Goal: Task Accomplishment & Management: Use online tool/utility

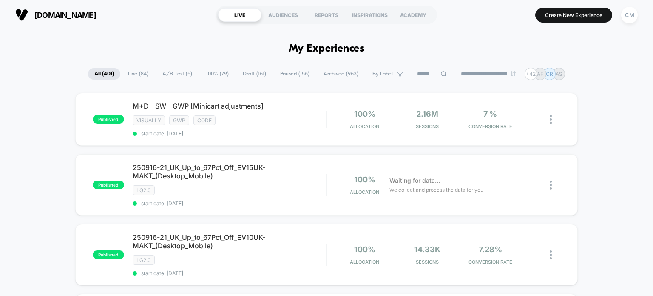
scroll to position [2, 0]
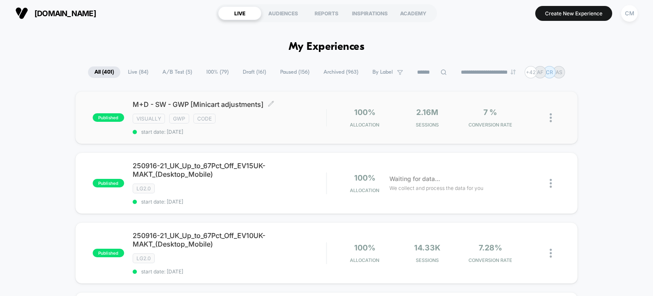
click at [284, 117] on div "visually gwp code" at bounding box center [230, 119] width 194 height 10
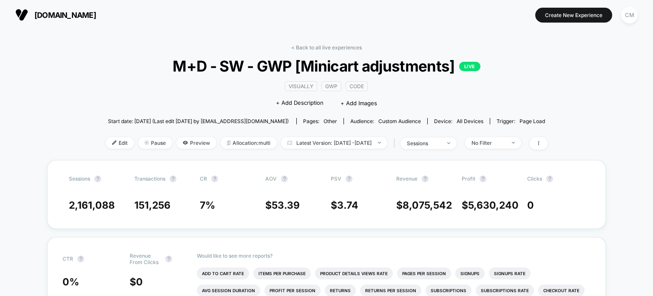
click at [337, 46] on link "< Back to all live experiences" at bounding box center [326, 47] width 71 height 6
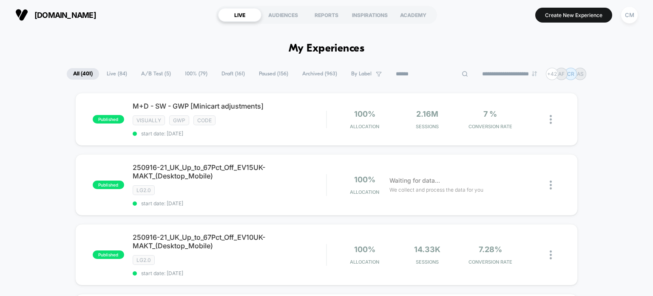
click at [425, 77] on input at bounding box center [432, 74] width 85 height 10
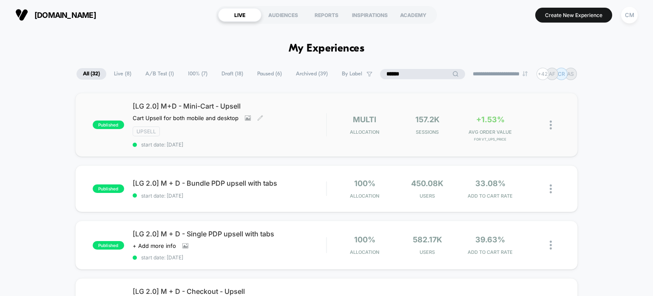
type input "******"
click at [294, 124] on div "[LG 2.0] M+D - Mini-Cart - Upsell Cart Upsell for both mobile and desktop Click…" at bounding box center [230, 125] width 194 height 46
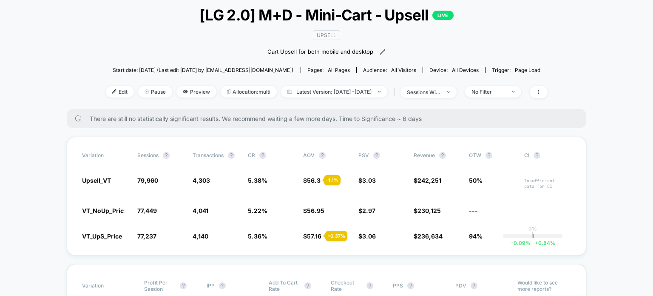
scroll to position [51, 0]
click at [109, 87] on span "Edit" at bounding box center [120, 91] width 28 height 11
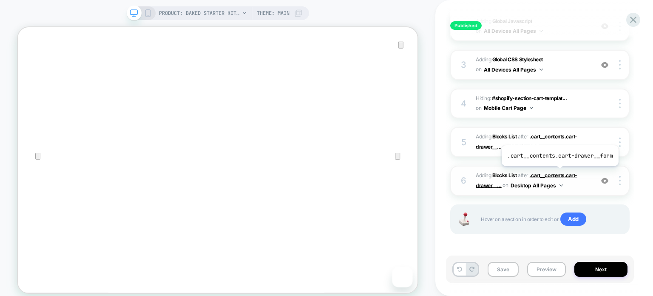
click at [559, 172] on span ".cart__contents.cart-drawer__..." at bounding box center [527, 180] width 102 height 16
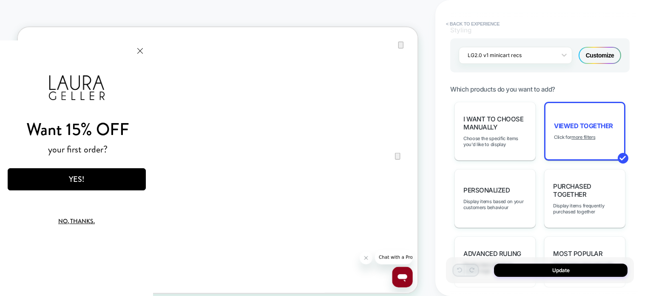
scroll to position [367, 0]
click at [565, 191] on span "Purchased Together" at bounding box center [584, 190] width 63 height 16
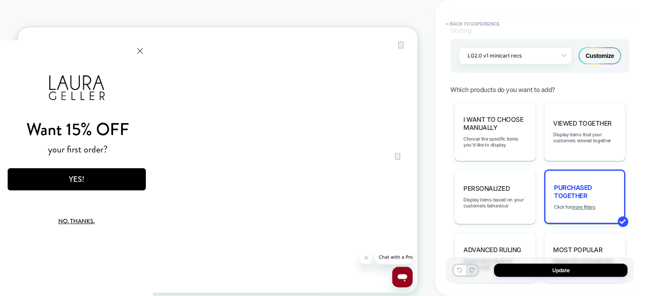
scroll to position [180, 0]
click at [569, 142] on span "Display items that your customers viewed together" at bounding box center [584, 137] width 63 height 12
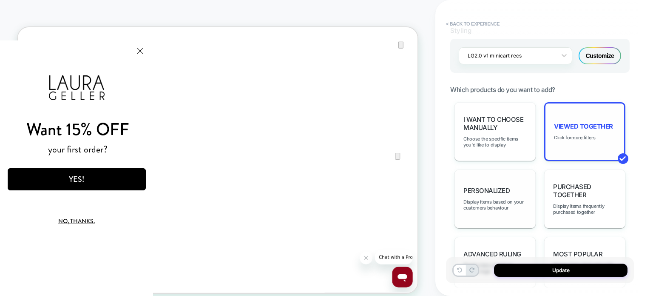
click at [475, 193] on div "personalized Display items based on your customers behaviour" at bounding box center [495, 198] width 81 height 59
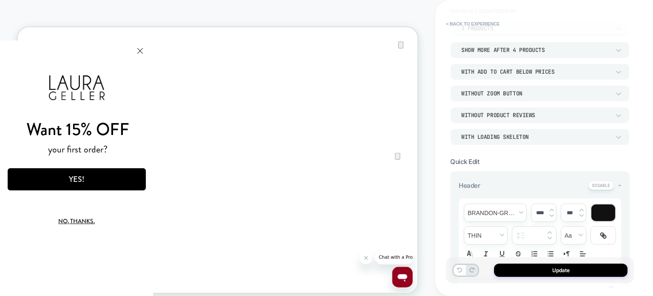
scroll to position [61, 0]
